Goal: Task Accomplishment & Management: Manage account settings

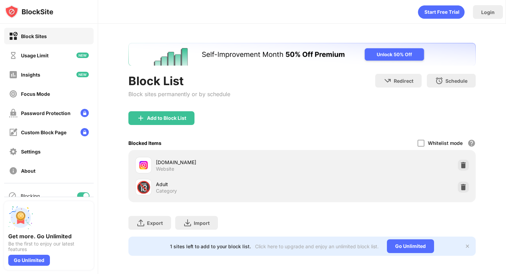
click at [459, 168] on img at bounding box center [462, 165] width 7 height 7
